Goal: Check status: Check status

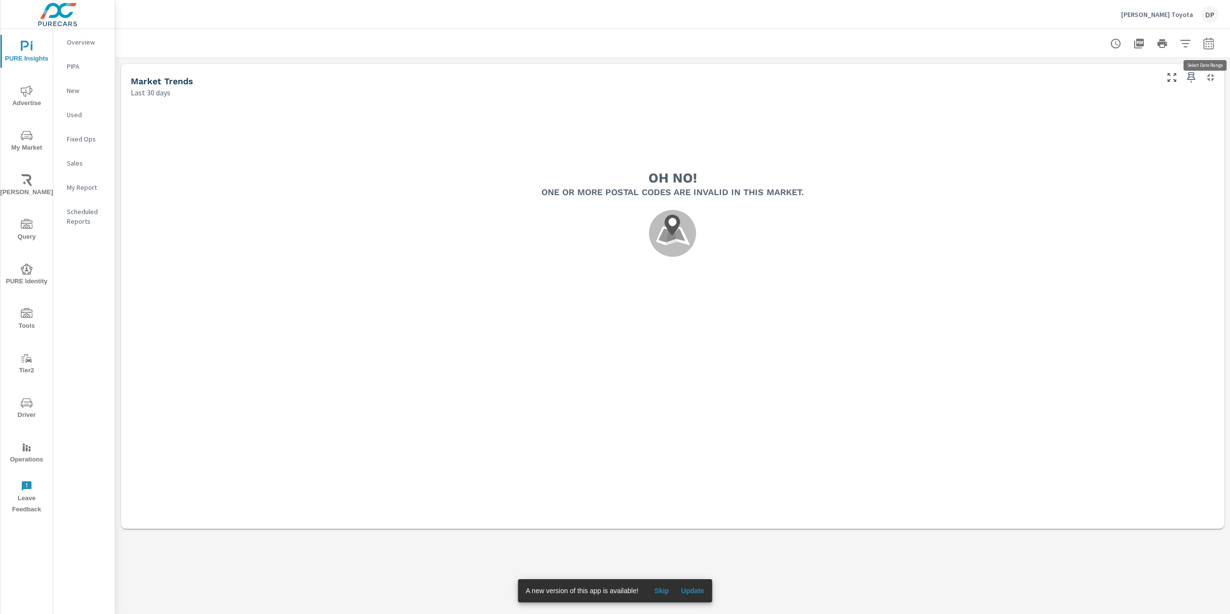
click at [1210, 48] on icon "button" at bounding box center [1209, 44] width 12 height 12
select select "Last 30 days"
click at [1188, 45] on icon "button" at bounding box center [1186, 44] width 12 height 12
drag, startPoint x: 538, startPoint y: 193, endPoint x: 795, endPoint y: 187, distance: 256.8
click at [795, 187] on div at bounding box center [615, 307] width 1230 height 614
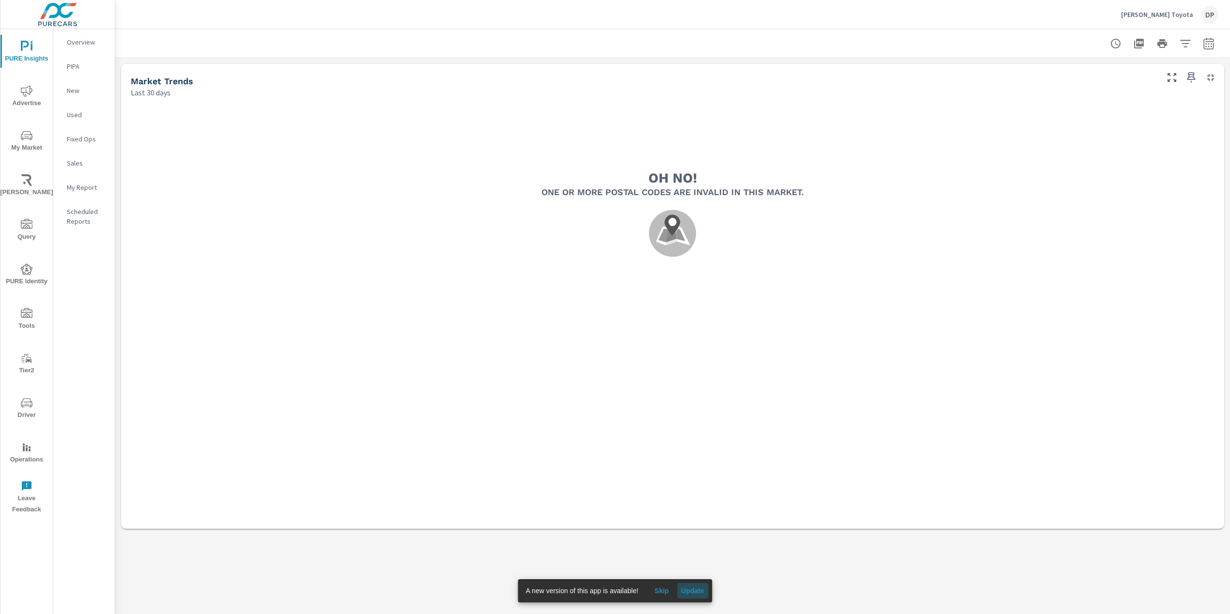
click at [698, 590] on span "Update" at bounding box center [692, 591] width 23 height 9
